Goal: Complete application form: Complete application form

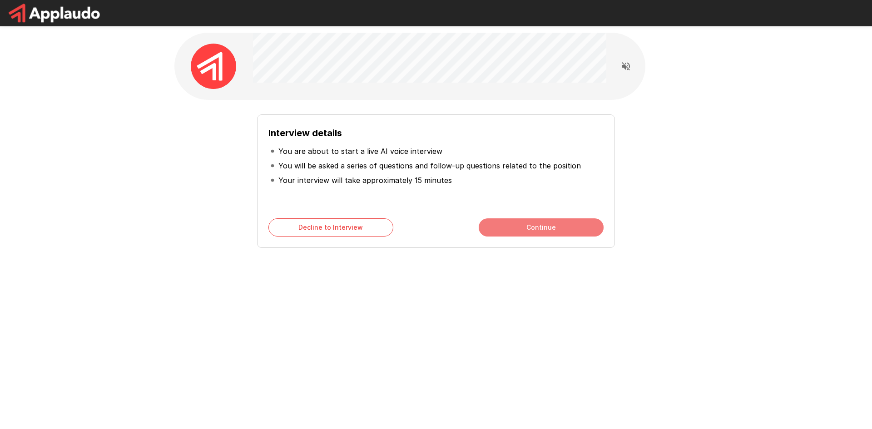
click at [545, 231] on button "Continue" at bounding box center [541, 228] width 125 height 18
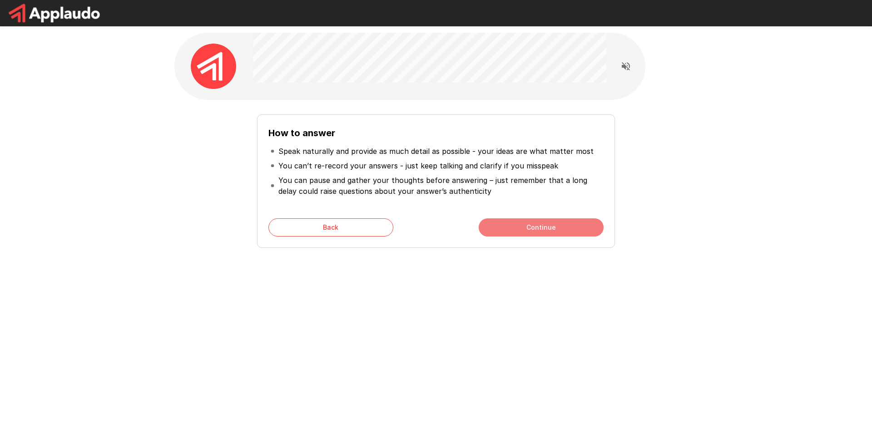
click at [545, 231] on button "Continue" at bounding box center [541, 228] width 125 height 18
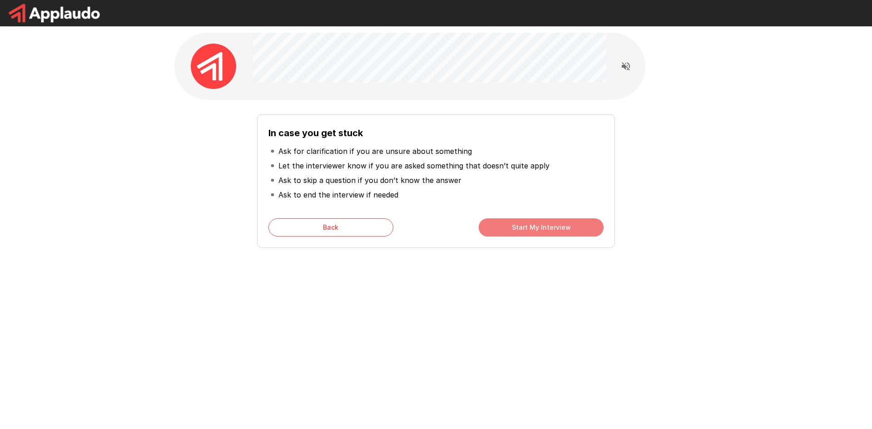
click at [545, 231] on button "Start My Interview" at bounding box center [541, 228] width 125 height 18
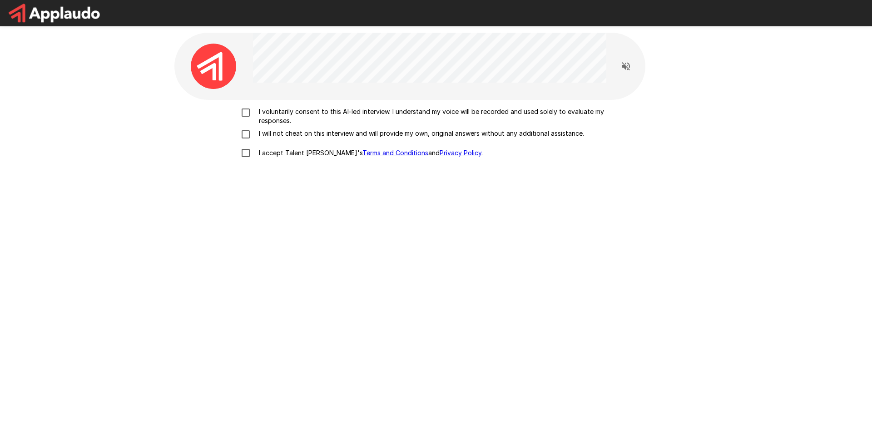
click at [317, 103] on div "I voluntarily consent to this AI-led interview. I understand my voice will be r…" at bounding box center [435, 149] width 523 height 99
click at [334, 111] on p "I voluntarily consent to this AI-led interview. I understand my voice will be r…" at bounding box center [445, 116] width 381 height 18
click at [335, 123] on p "I voluntarily consent to this AI-led interview. I understand my voice will be r…" at bounding box center [445, 116] width 381 height 18
click at [342, 134] on p "I will not cheat on this interview and will provide my own, original answers wi…" at bounding box center [419, 133] width 329 height 9
click at [314, 114] on p "I voluntarily consent to this AI-led interview. I understand my voice will be r…" at bounding box center [445, 116] width 381 height 18
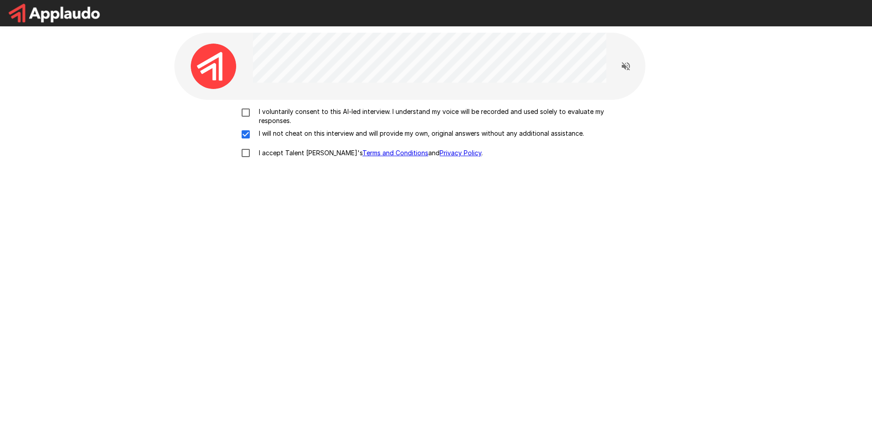
click at [292, 110] on p "I voluntarily consent to this AI-led interview. I understand my voice will be r…" at bounding box center [445, 116] width 381 height 18
click at [305, 152] on p "I accept Talent Llama's Terms and Conditions and Privacy Policy ." at bounding box center [369, 153] width 228 height 9
